Goal: Task Accomplishment & Management: Manage account settings

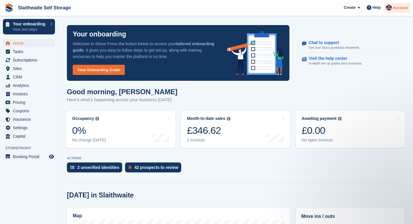
click at [398, 7] on span "Account" at bounding box center [400, 8] width 15 height 6
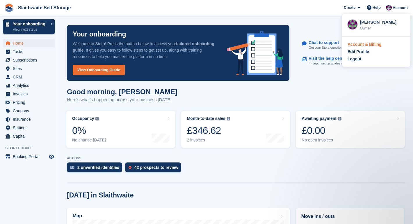
click at [360, 44] on div "Account & Billing" at bounding box center [365, 44] width 34 height 6
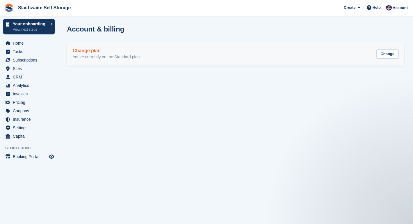
click at [86, 51] on h2 "Change plan" at bounding box center [107, 50] width 68 height 5
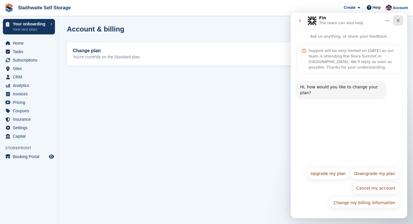
click at [400, 22] on icon "Close" at bounding box center [398, 20] width 3 height 3
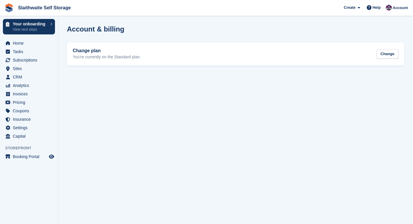
click at [283, 128] on section "Account & billing Change plan You're currently on the Standard plan. Change" at bounding box center [235, 112] width 355 height 224
click at [397, 7] on span "Account" at bounding box center [400, 8] width 15 height 6
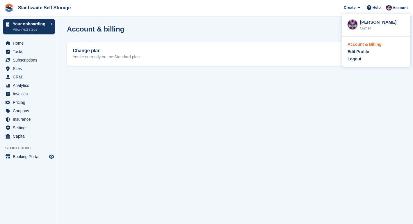
click at [352, 45] on div "Account & Billing" at bounding box center [365, 44] width 34 height 6
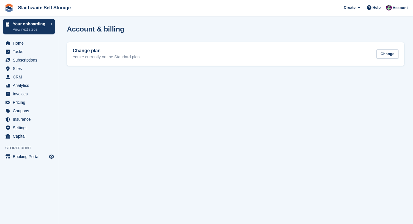
click at [116, 123] on section "Account & billing Change plan You're currently on the Standard plan. Change" at bounding box center [235, 112] width 355 height 224
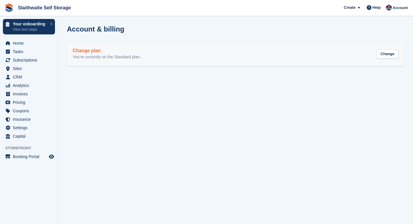
click at [172, 56] on div "Change plan You're currently on the Standard plan. Change" at bounding box center [236, 54] width 326 height 12
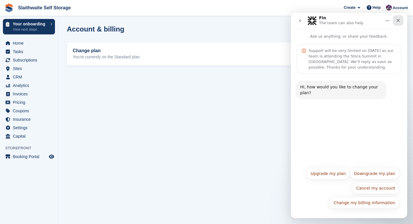
click at [398, 21] on icon "Close" at bounding box center [398, 20] width 3 height 3
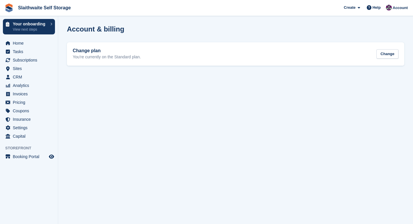
click at [160, 129] on section "Account & billing Change plan You're currently on the Standard plan. Change" at bounding box center [235, 112] width 355 height 224
click at [10, 9] on img at bounding box center [9, 7] width 9 height 9
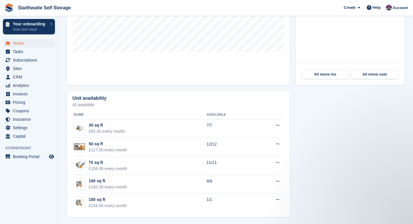
scroll to position [275, 0]
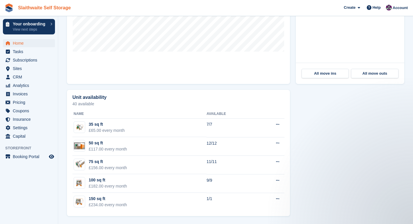
click at [28, 10] on link "Slaithwaite Self Storage" at bounding box center [44, 8] width 57 height 10
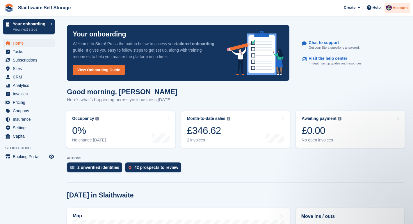
click at [396, 7] on span "Account" at bounding box center [400, 8] width 15 height 6
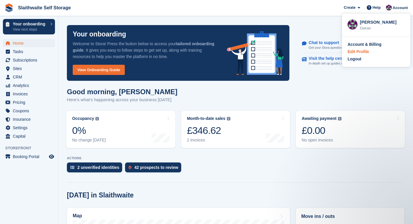
click at [352, 53] on div "Edit Profile" at bounding box center [359, 52] width 22 height 6
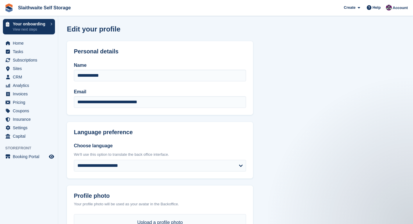
click at [220, 40] on section "**********" at bounding box center [235, 218] width 355 height 437
